Goal: Task Accomplishment & Management: Use online tool/utility

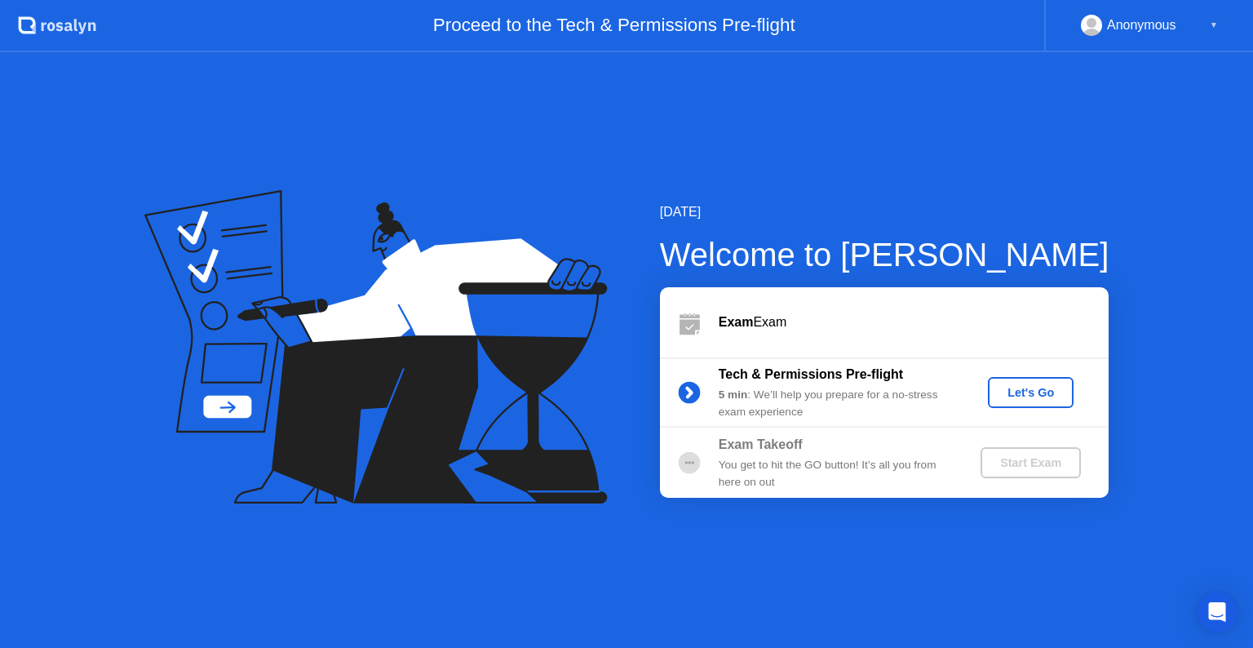
click at [1005, 394] on div "Let's Go" at bounding box center [1030, 392] width 73 height 13
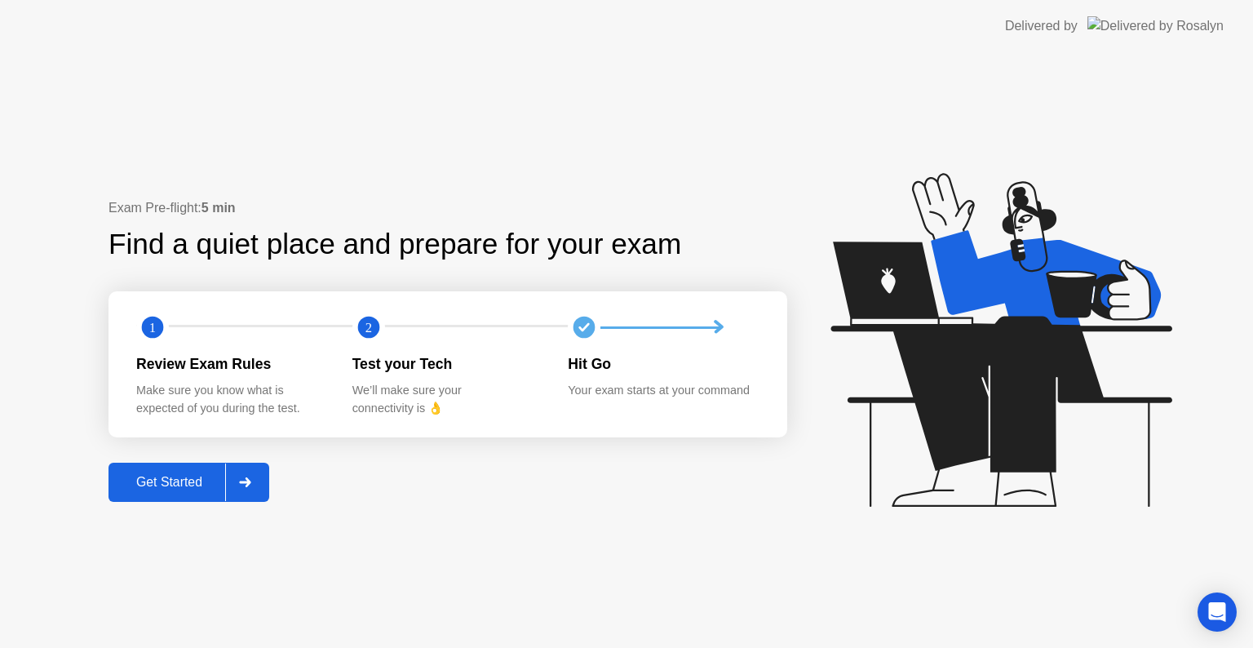
click at [188, 475] on div "Get Started" at bounding box center [169, 482] width 112 height 15
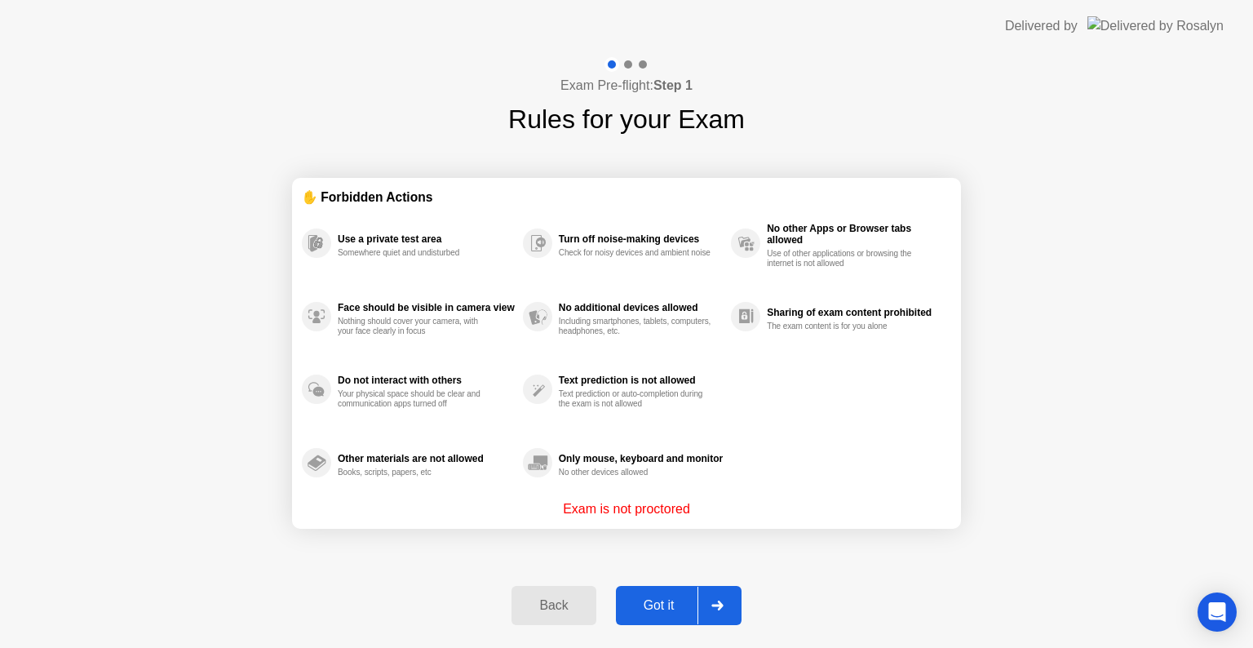
click at [651, 602] on div "Got it" at bounding box center [659, 605] width 77 height 15
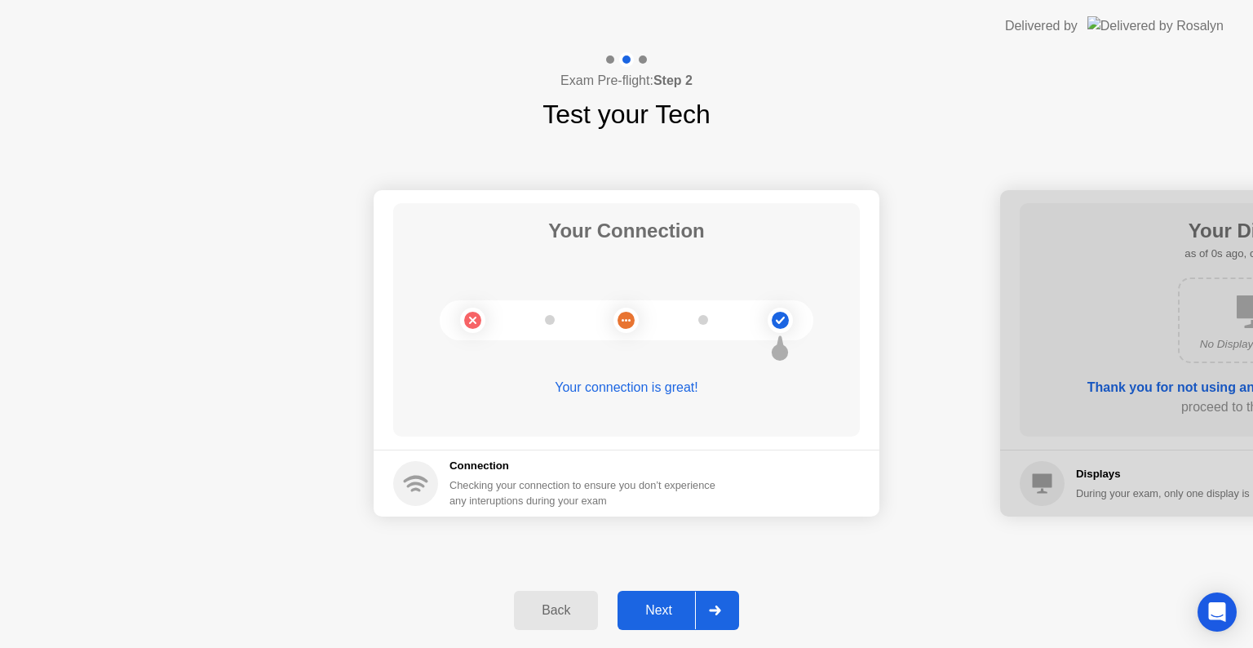
click at [678, 620] on button "Next" at bounding box center [678, 609] width 122 height 39
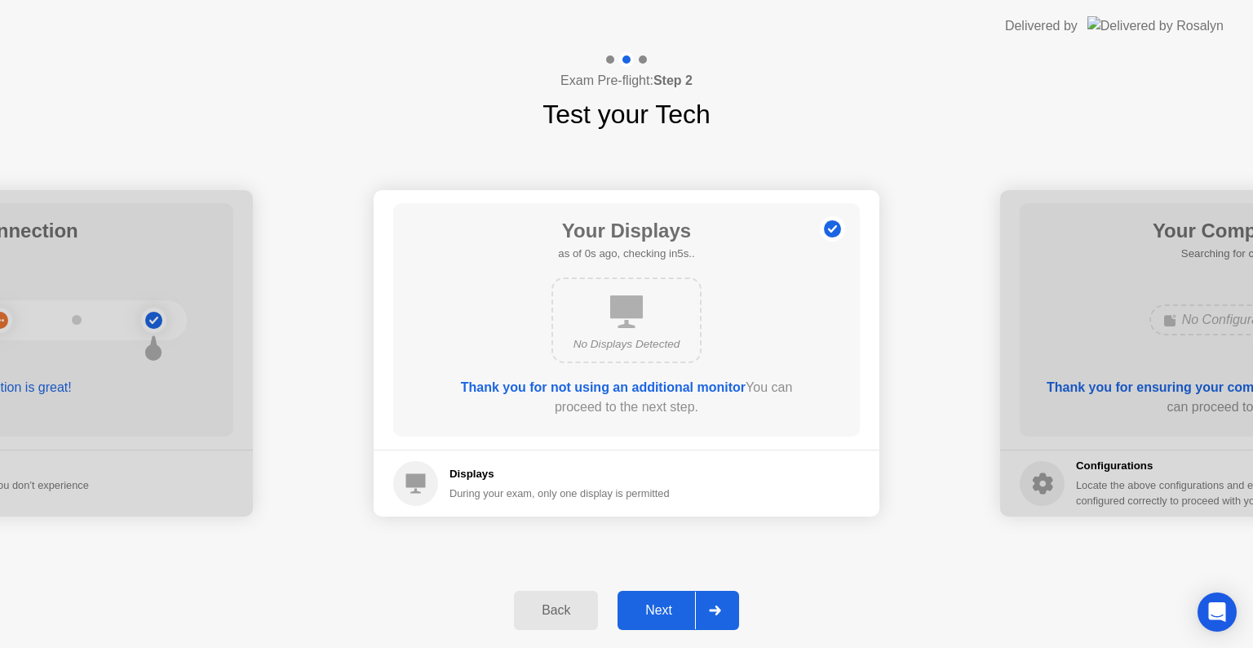
click at [678, 620] on button "Next" at bounding box center [678, 609] width 122 height 39
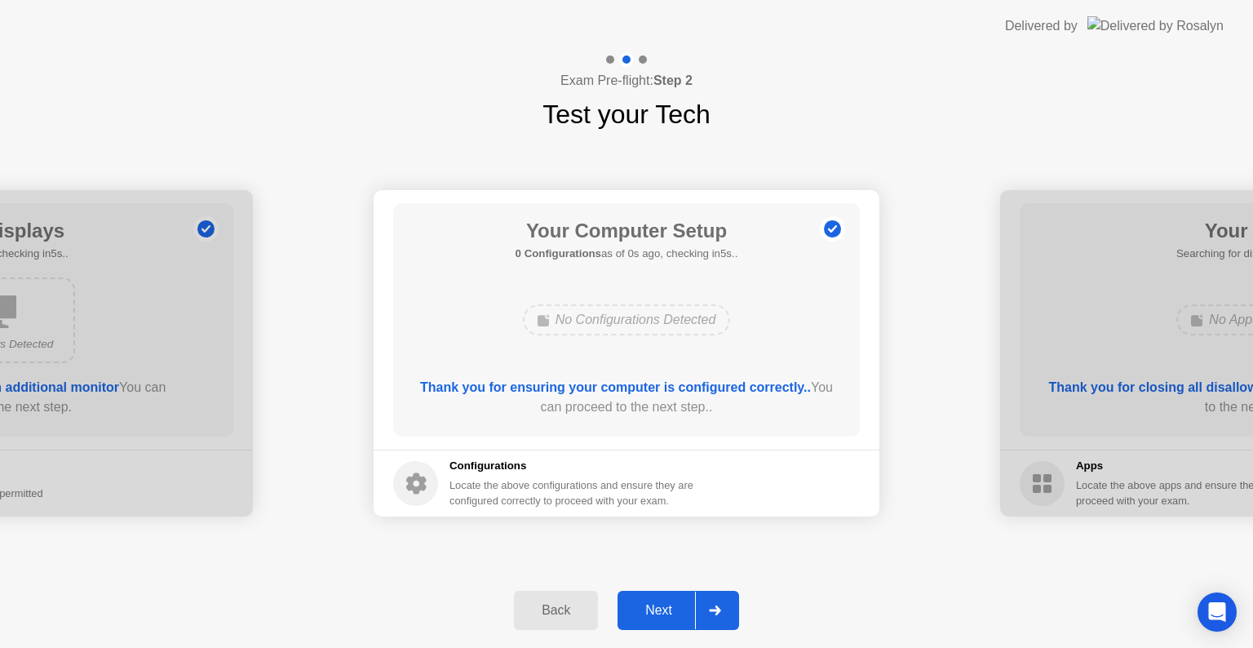
click at [678, 620] on button "Next" at bounding box center [678, 609] width 122 height 39
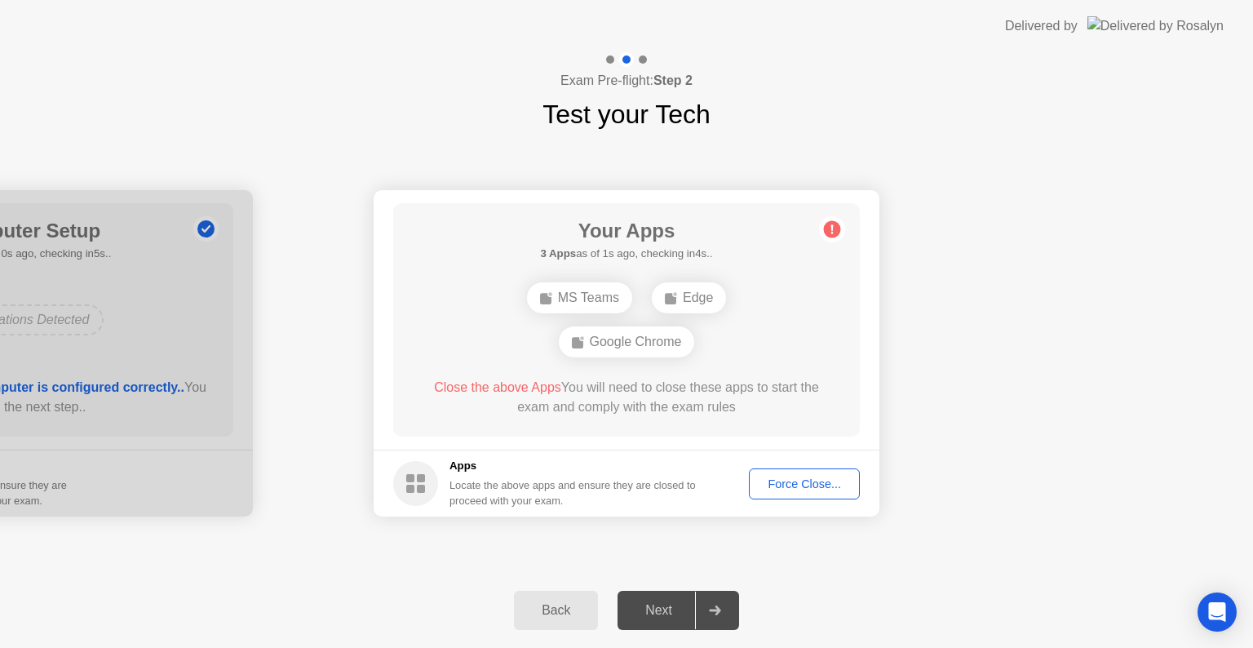
click at [818, 490] on div "Force Close..." at bounding box center [804, 483] width 100 height 13
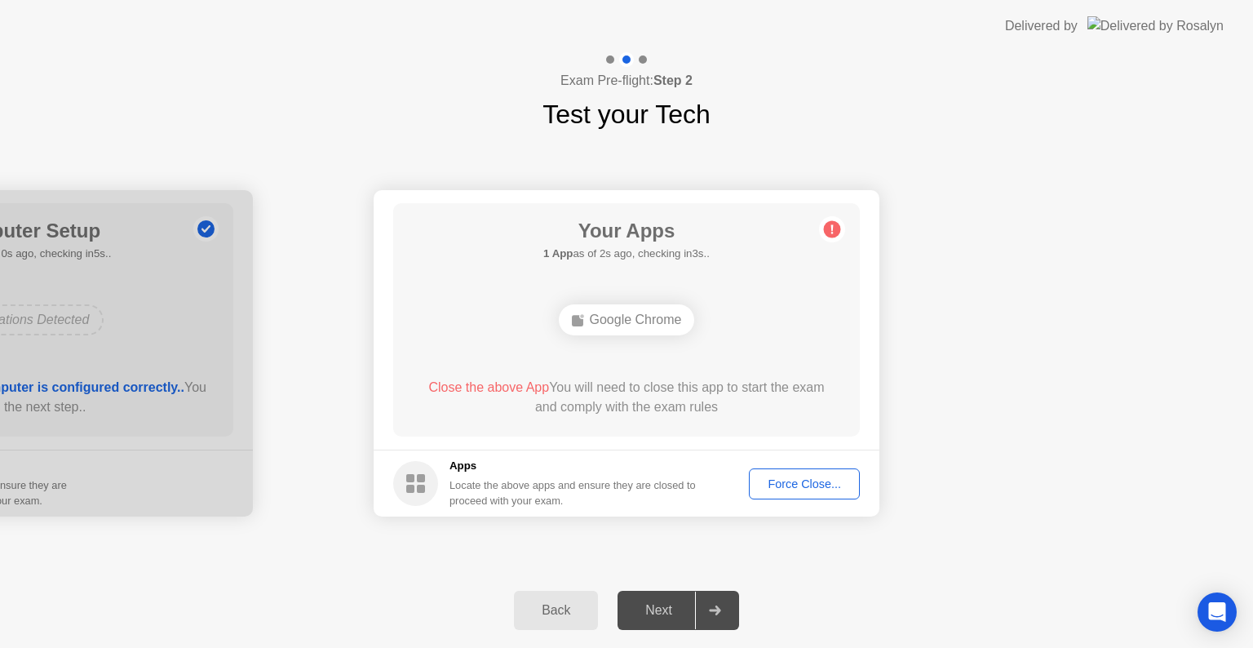
click at [789, 489] on div "Force Close..." at bounding box center [804, 483] width 100 height 13
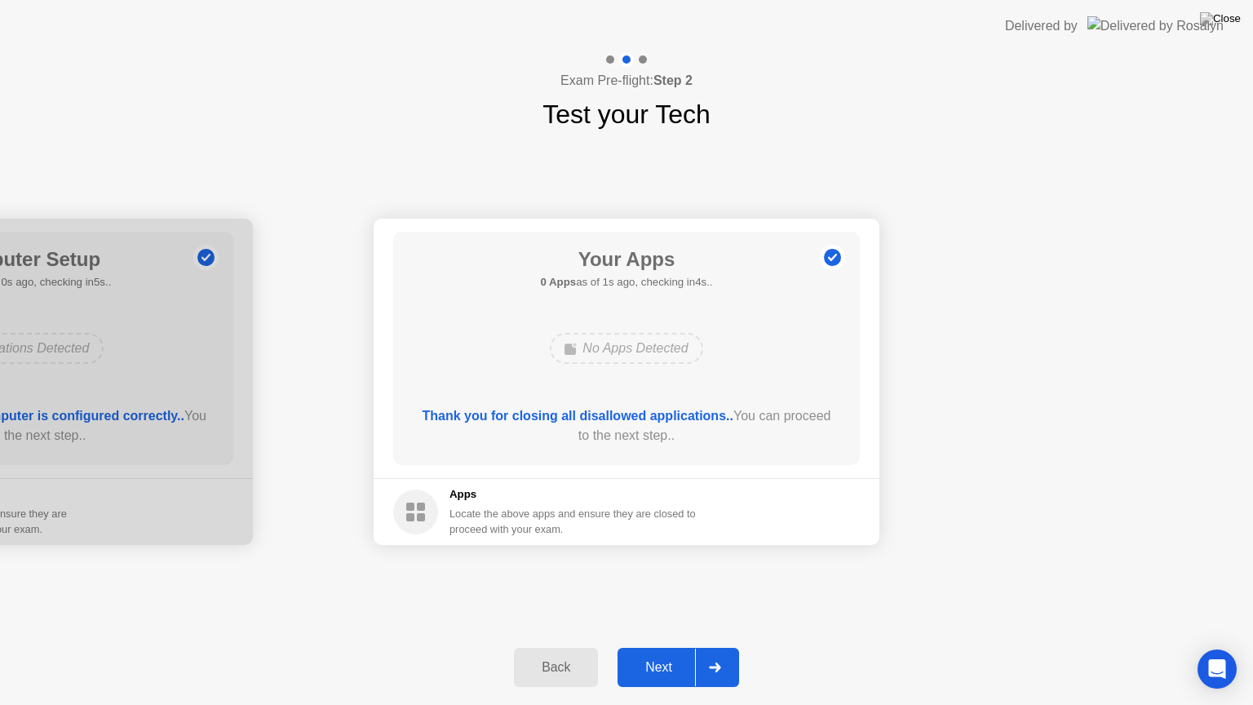
click at [688, 647] on div "Next" at bounding box center [658, 667] width 73 height 15
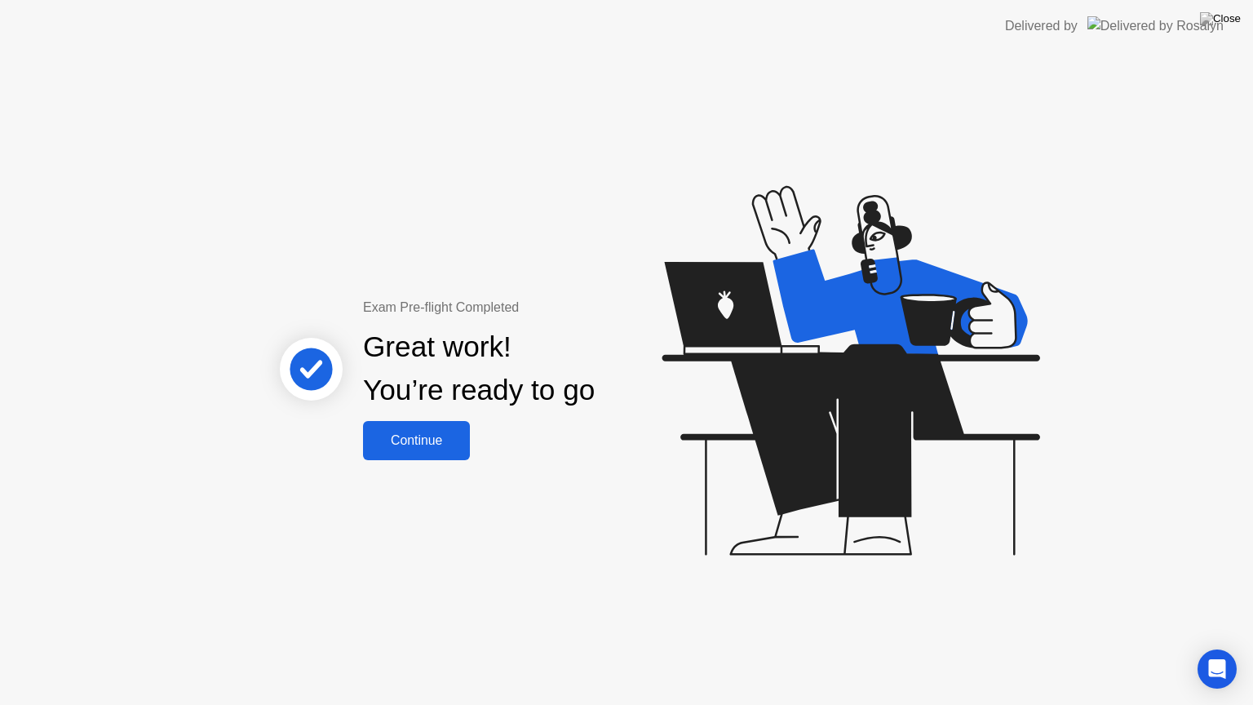
click at [453, 433] on div "Continue" at bounding box center [416, 440] width 97 height 15
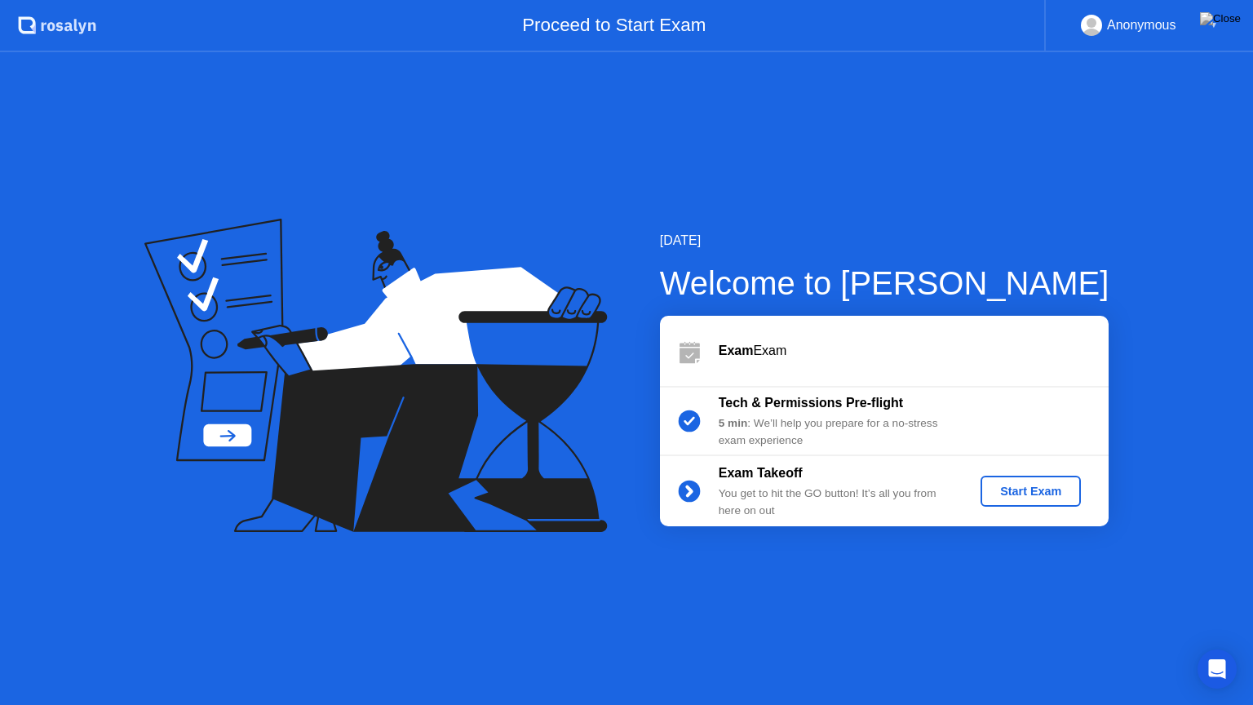
click at [1028, 490] on div "Start Exam" at bounding box center [1030, 490] width 87 height 13
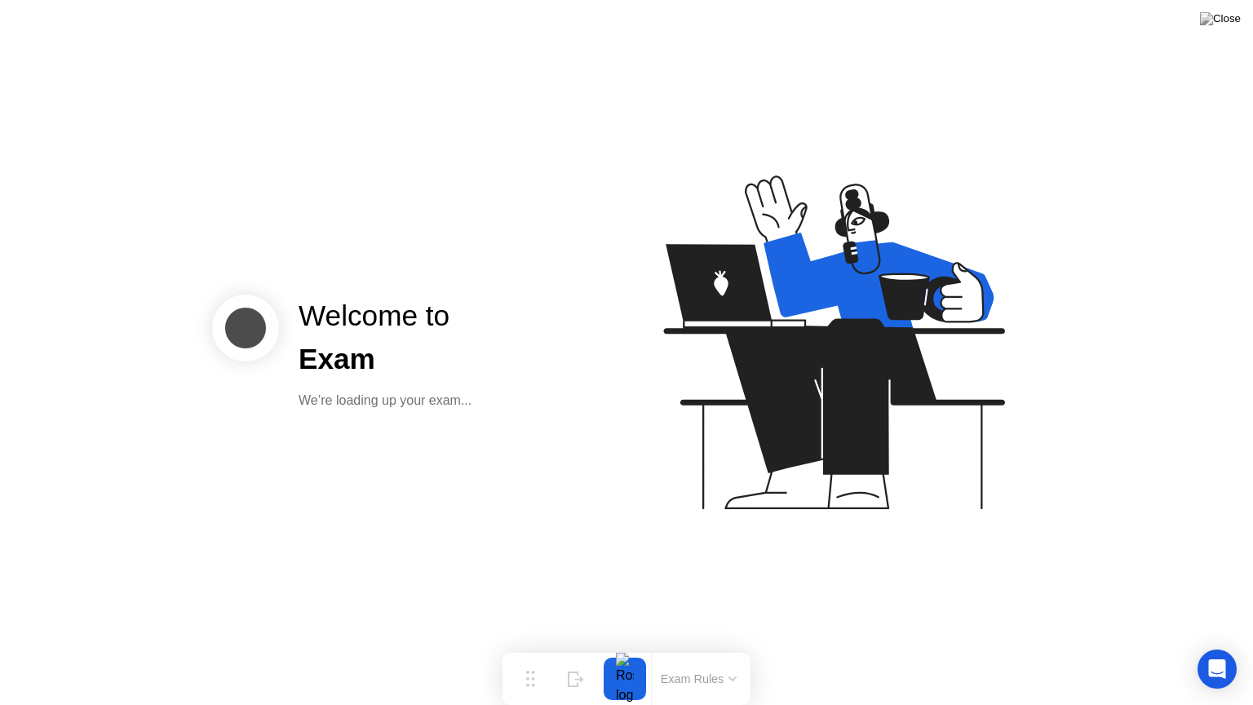
click at [789, 380] on icon at bounding box center [833, 342] width 341 height 334
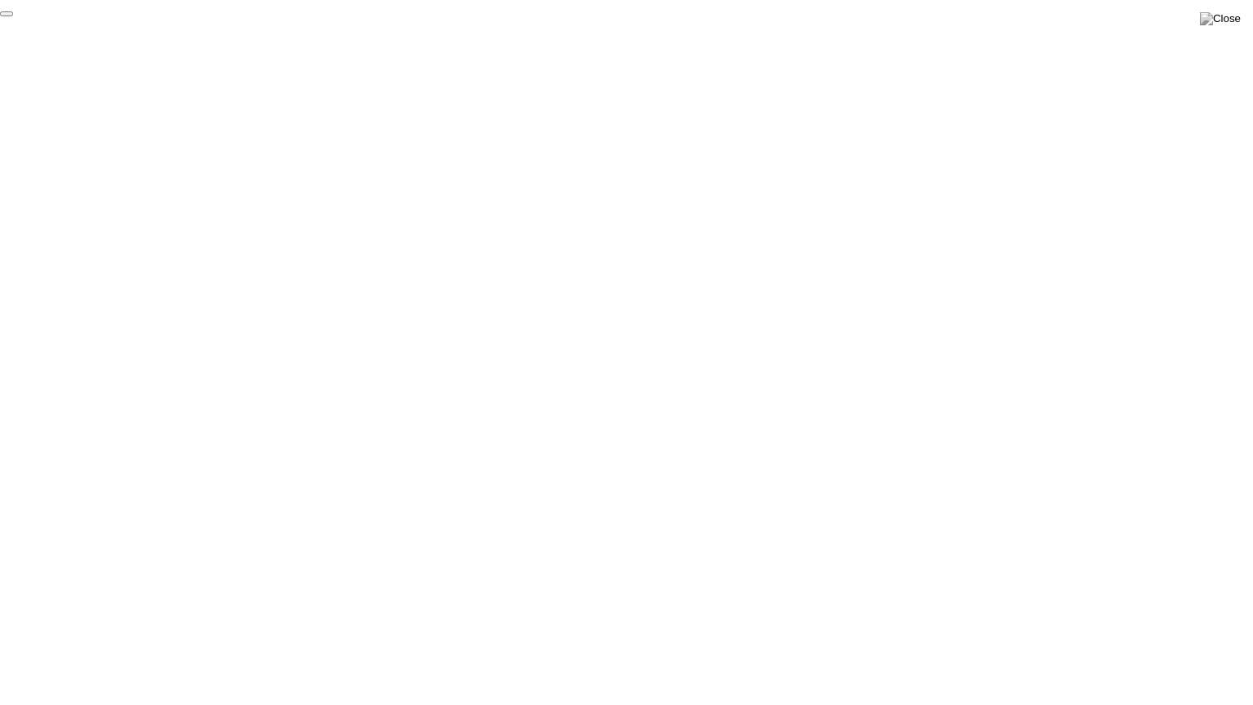
click div "End Proctoring Session"
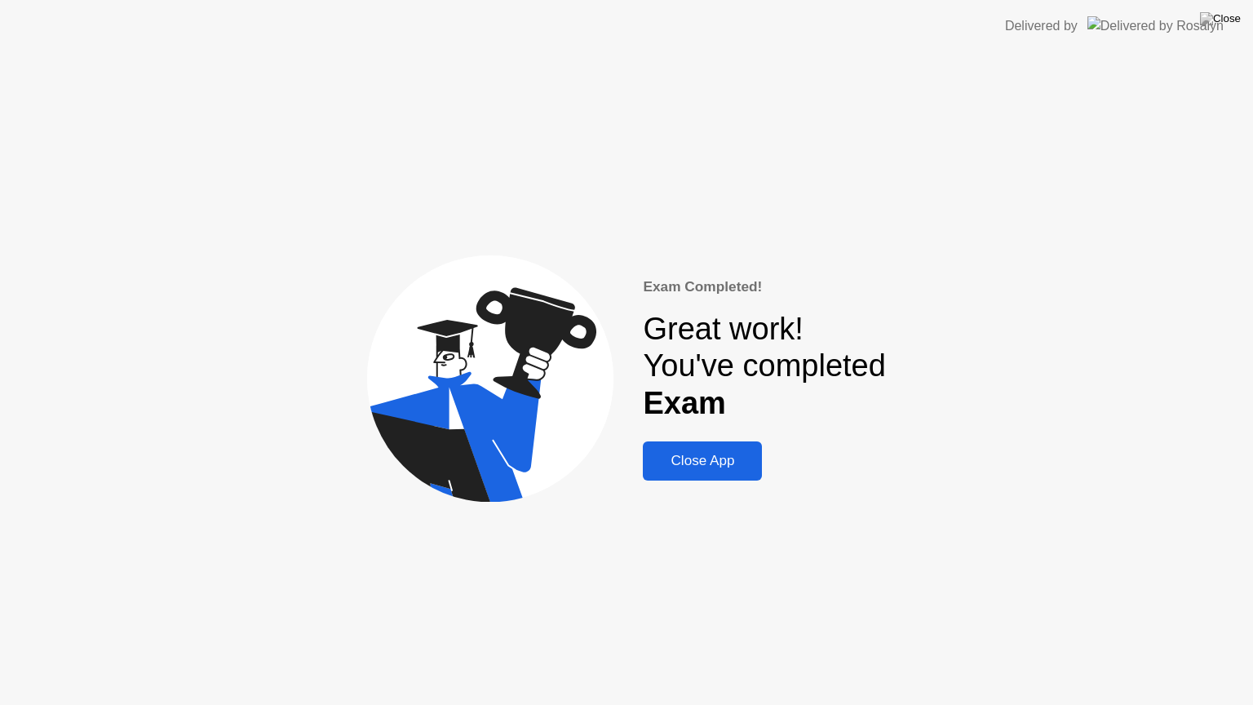
click at [742, 463] on div "Close App" at bounding box center [702, 461] width 109 height 16
